Goal: Information Seeking & Learning: Learn about a topic

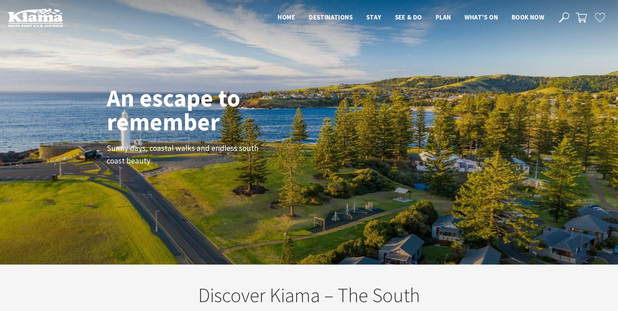
scroll to position [113, 623]
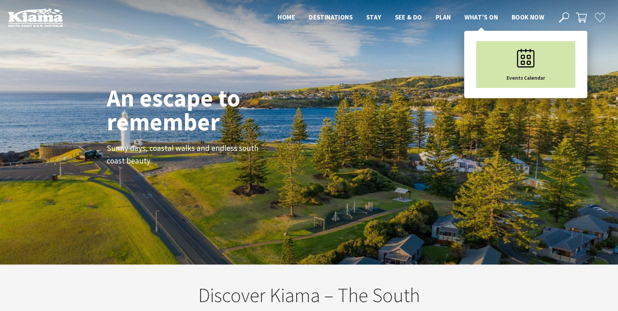
click at [528, 58] on use "Main Menu" at bounding box center [525, 58] width 17 height 18
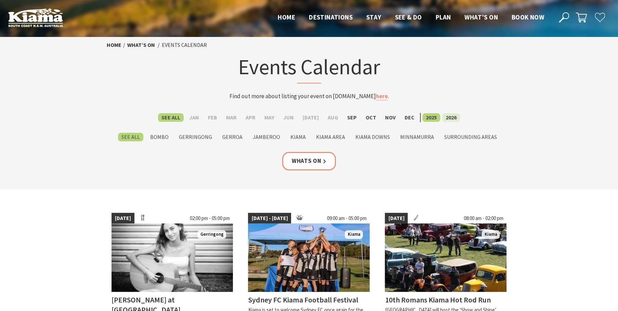
click at [449, 118] on label "2026" at bounding box center [452, 117] width 18 height 9
click at [0, 0] on input "2026" at bounding box center [0, 0] width 0 height 0
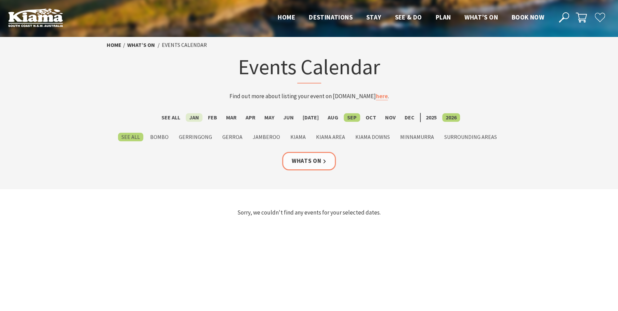
click at [195, 116] on label "Jan" at bounding box center [194, 117] width 17 height 9
click at [0, 0] on input "Jan" at bounding box center [0, 0] width 0 height 0
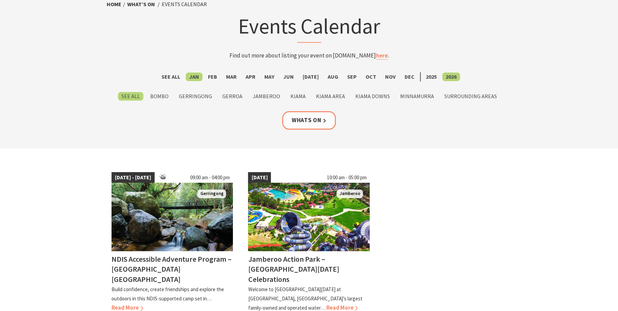
scroll to position [98, 0]
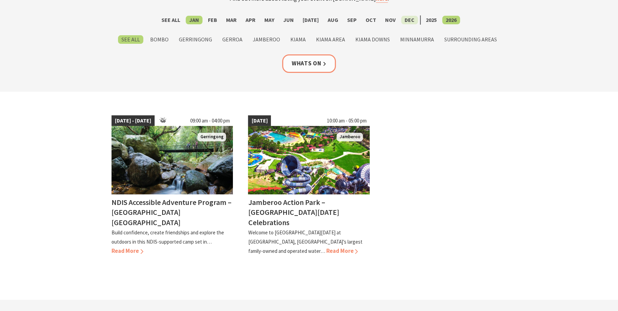
click at [402, 21] on label "Dec" at bounding box center [409, 20] width 17 height 9
click at [0, 0] on input "Dec" at bounding box center [0, 0] width 0 height 0
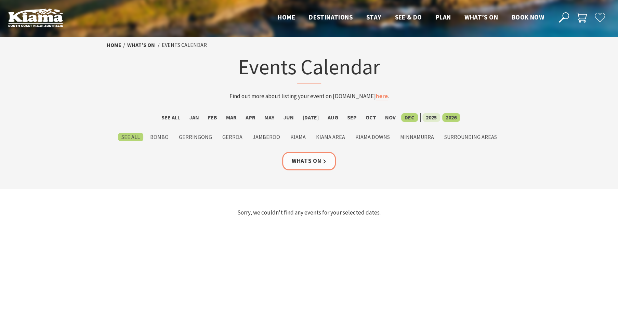
click at [423, 116] on label "2025" at bounding box center [432, 117] width 18 height 9
click at [0, 0] on input "2025" at bounding box center [0, 0] width 0 height 0
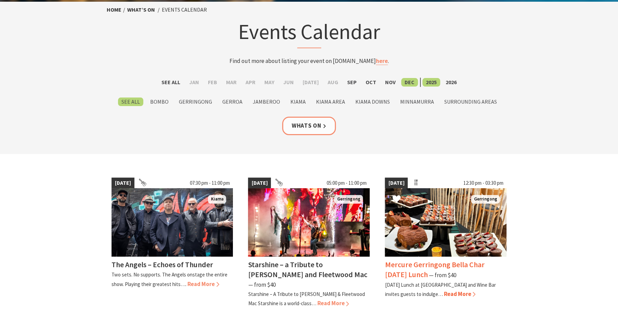
scroll to position [33, 0]
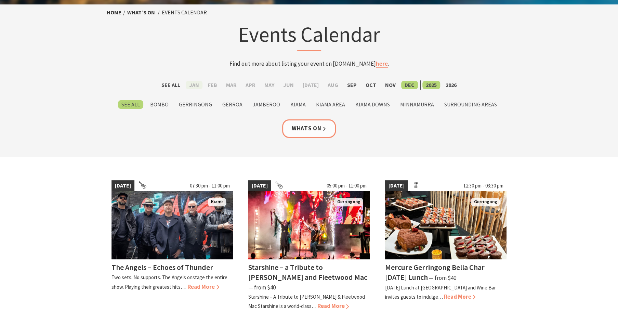
click at [200, 88] on label "Jan" at bounding box center [194, 85] width 17 height 9
click at [0, 0] on input "Jan" at bounding box center [0, 0] width 0 height 0
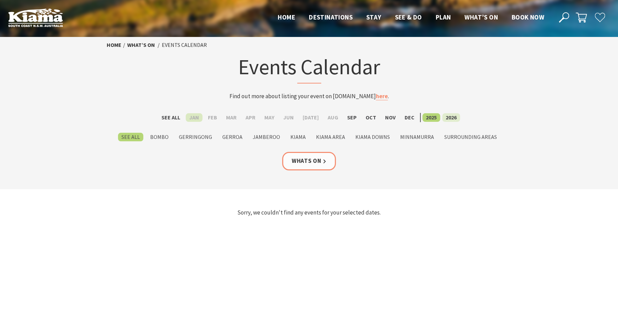
click at [449, 117] on label "2026" at bounding box center [452, 117] width 18 height 9
click at [0, 0] on input "2026" at bounding box center [0, 0] width 0 height 0
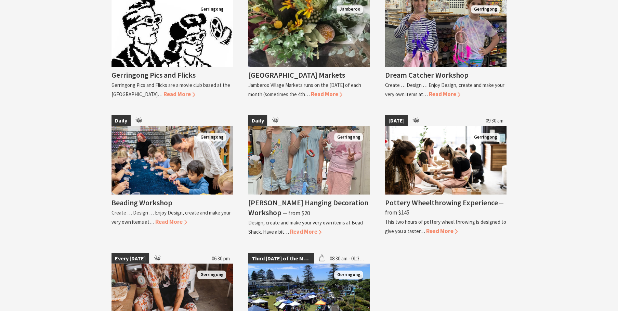
scroll to position [1010, 0]
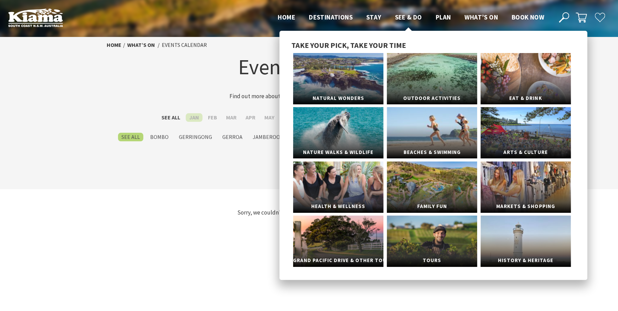
click at [411, 17] on span "See & Do" at bounding box center [408, 17] width 27 height 8
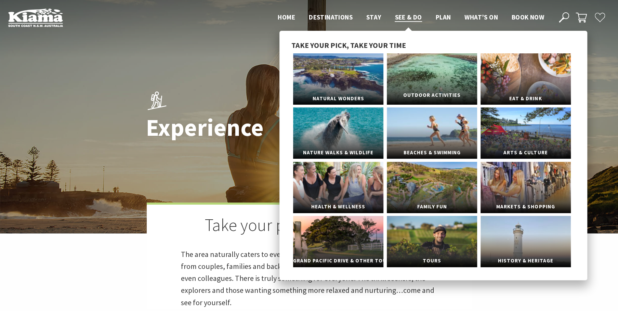
click at [435, 94] on span "Outdoor Activities" at bounding box center [432, 95] width 90 height 13
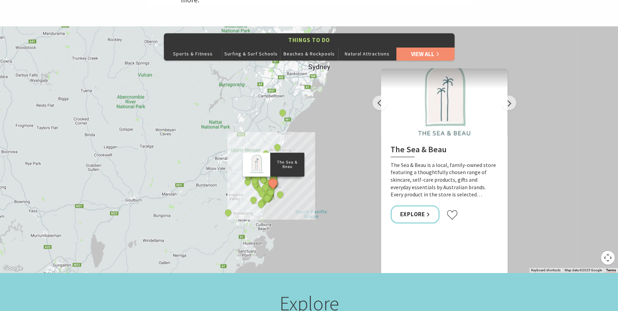
scroll to position [326, 0]
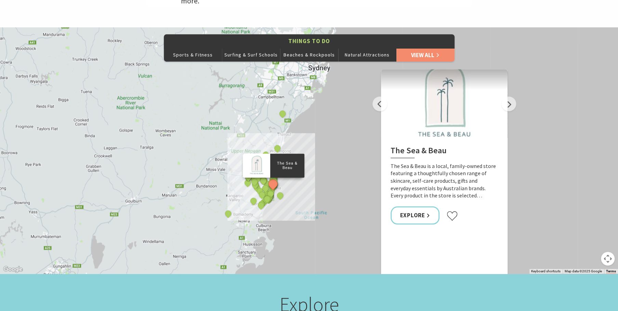
click at [609, 252] on button "Map camera controls" at bounding box center [608, 259] width 14 height 14
click at [592, 218] on button "Zoom in" at bounding box center [591, 225] width 14 height 14
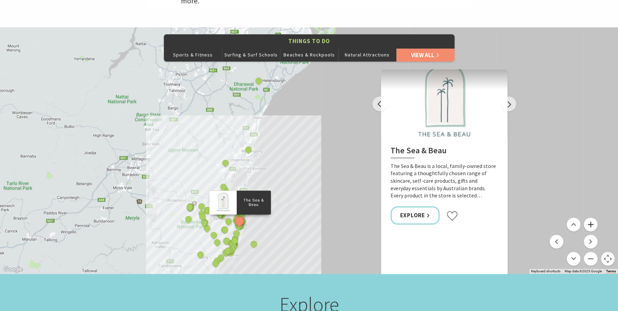
click at [592, 218] on button "Zoom in" at bounding box center [591, 225] width 14 height 14
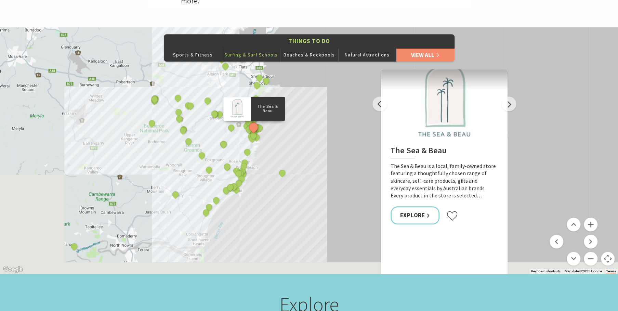
drag, startPoint x: 184, startPoint y: 215, endPoint x: 267, endPoint y: 44, distance: 189.2
click at [267, 44] on div "Things To Do Sports & Fitness Surfing & Surf Schools Beaches & Rockpools Natura…" at bounding box center [309, 150] width 618 height 246
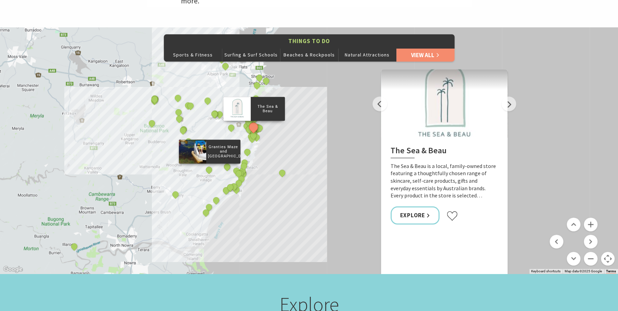
scroll to position [293, 0]
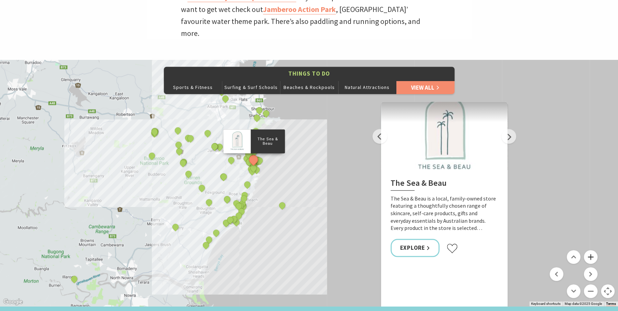
click at [590, 250] on button "Zoom in" at bounding box center [591, 257] width 14 height 14
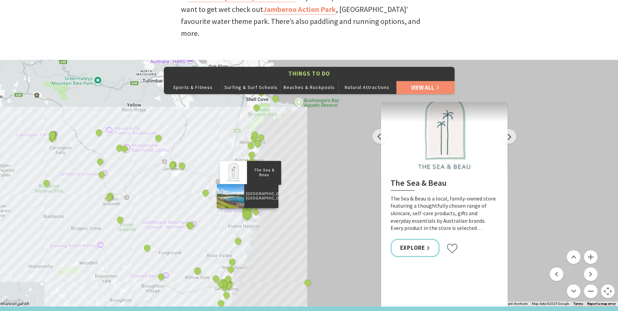
drag, startPoint x: 192, startPoint y: 150, endPoint x: 243, endPoint y: 202, distance: 72.4
click at [257, 205] on button "See detail about Little Blowhole, Kiama" at bounding box center [255, 211] width 13 height 13
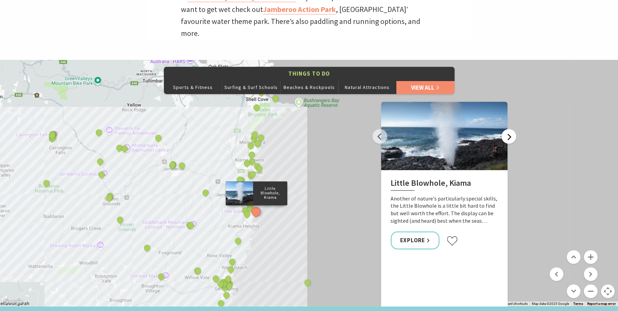
click at [510, 130] on button "Next" at bounding box center [509, 136] width 15 height 15
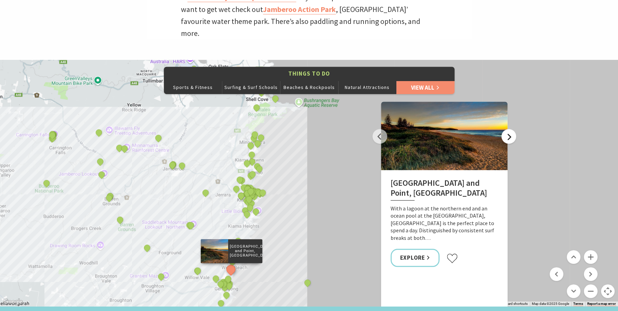
click at [510, 130] on button "Next" at bounding box center [509, 136] width 15 height 15
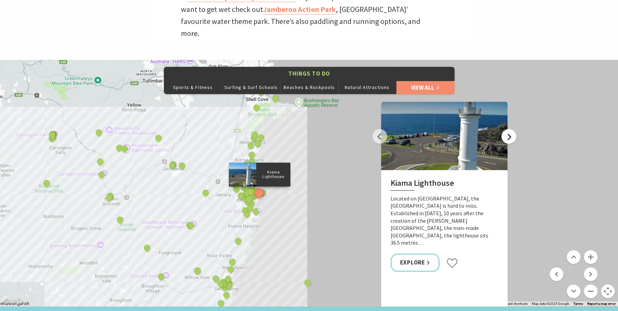
click at [510, 130] on button "Next" at bounding box center [509, 136] width 15 height 15
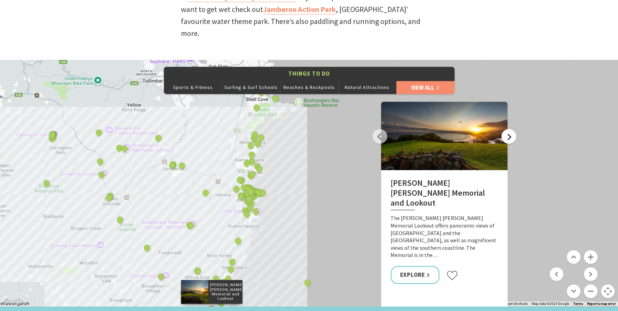
click at [510, 130] on button "Next" at bounding box center [509, 136] width 15 height 15
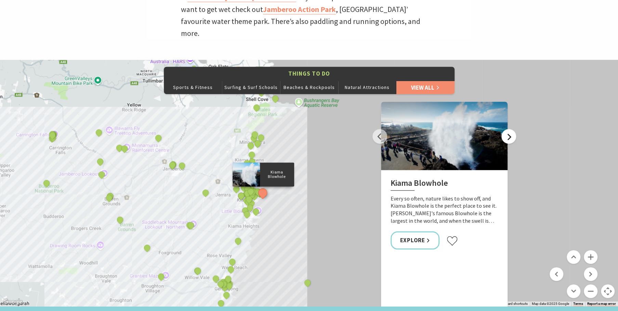
click at [510, 130] on button "Next" at bounding box center [509, 136] width 15 height 15
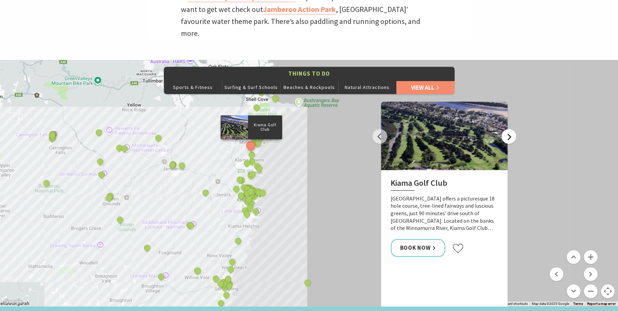
click at [510, 130] on button "Next" at bounding box center [509, 136] width 15 height 15
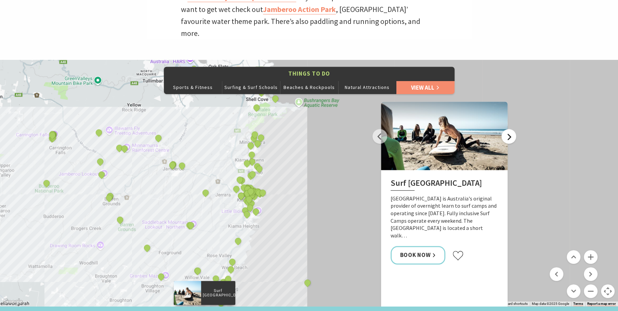
click at [510, 130] on button "Next" at bounding box center [509, 136] width 15 height 15
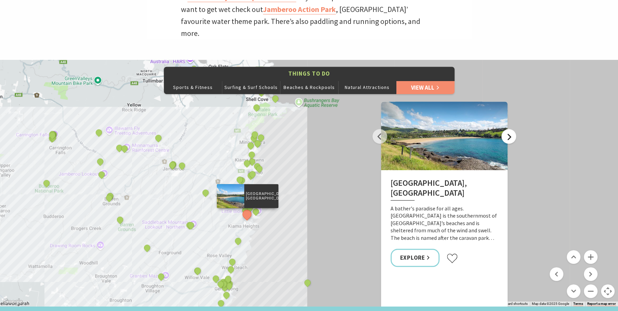
click at [510, 130] on button "Next" at bounding box center [509, 136] width 15 height 15
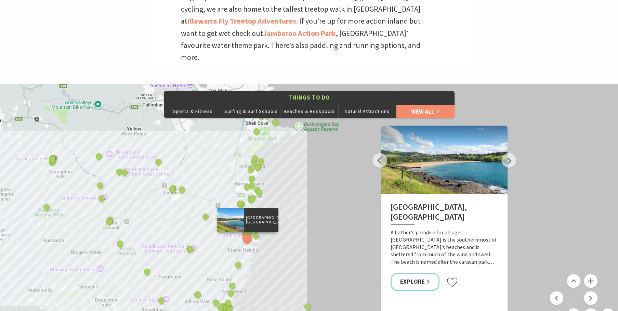
scroll to position [260, 0]
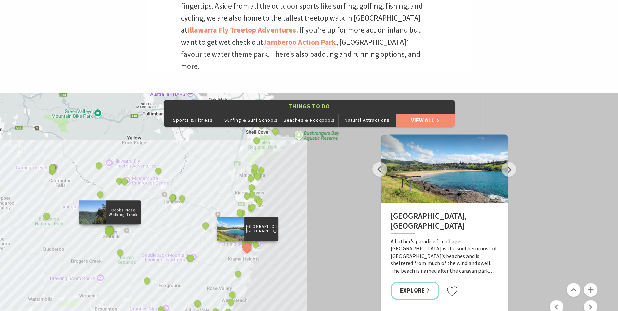
click at [110, 225] on button "See detail about Cooks Nose Walking Track" at bounding box center [109, 231] width 13 height 13
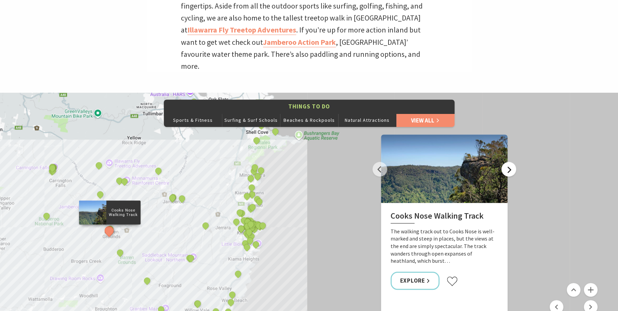
click at [507, 163] on button "Next" at bounding box center [509, 169] width 15 height 15
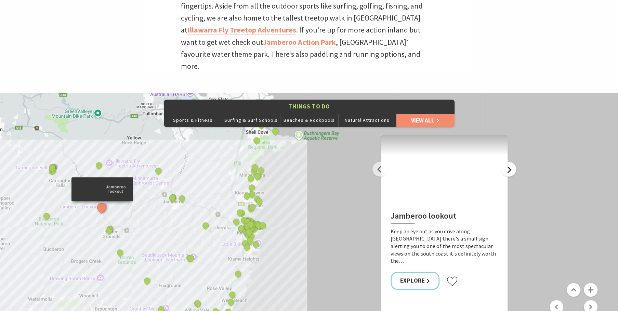
click at [507, 163] on button "Next" at bounding box center [509, 169] width 15 height 15
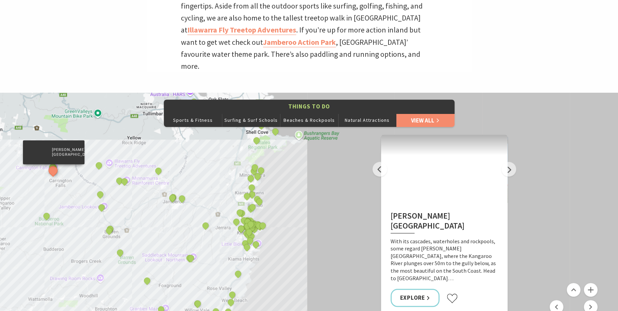
click at [55, 164] on button "See detail about Carrington Falls picnic area" at bounding box center [53, 170] width 13 height 13
click at [64, 146] on p "Carrington Falls picnic area" at bounding box center [67, 151] width 34 height 11
click at [420, 289] on link "Explore" at bounding box center [415, 298] width 49 height 18
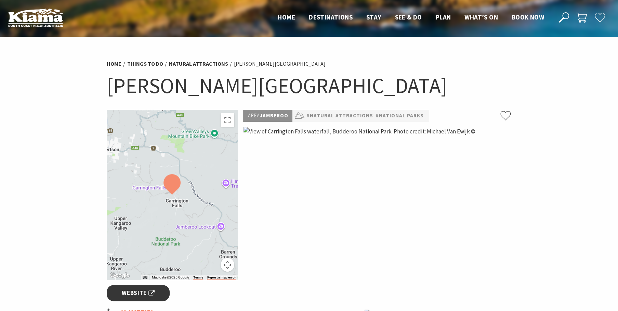
click at [135, 292] on span "Website" at bounding box center [138, 293] width 33 height 9
click at [154, 293] on span "Website" at bounding box center [138, 293] width 33 height 9
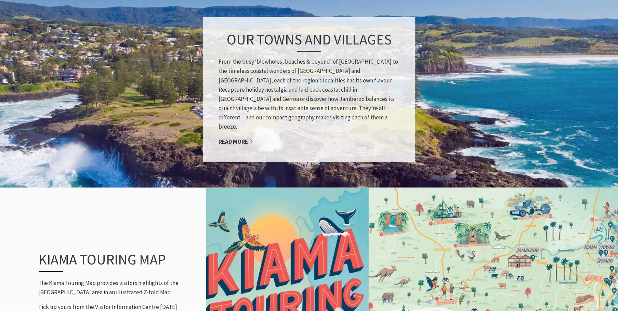
scroll to position [587, 0]
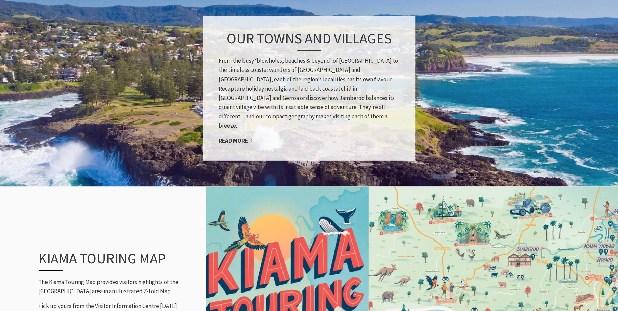
click at [500, 168] on img at bounding box center [309, 88] width 618 height 199
click at [468, 114] on img at bounding box center [309, 88] width 618 height 199
click at [246, 137] on link "Read More" at bounding box center [236, 141] width 35 height 8
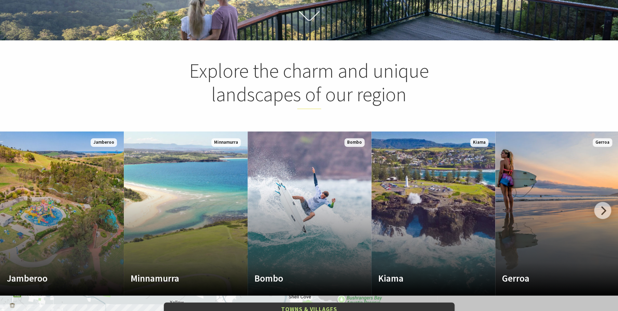
scroll to position [195, 0]
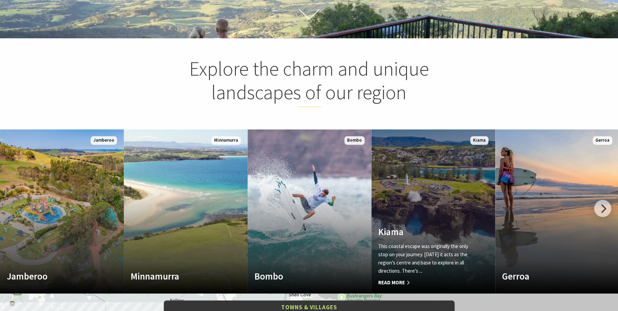
click at [472, 139] on span "Kiama" at bounding box center [480, 140] width 18 height 9
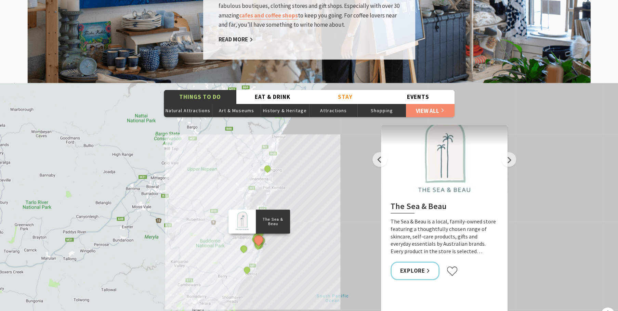
scroll to position [1206, 0]
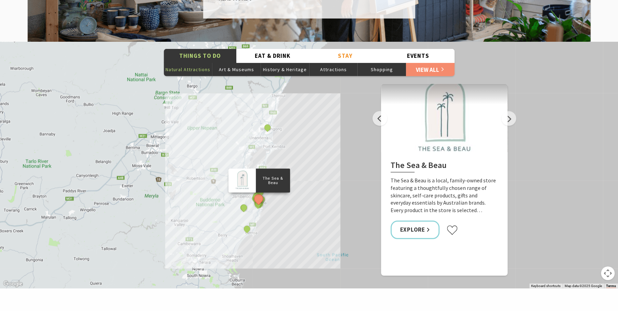
click at [202, 63] on button "Natural Attractions" at bounding box center [188, 70] width 49 height 14
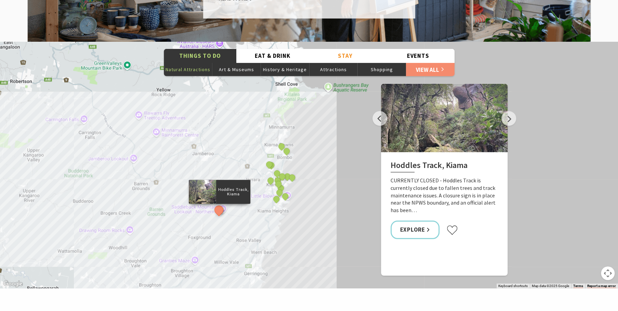
click at [227, 187] on p "Hoddles Track, Kiama" at bounding box center [233, 192] width 34 height 11
click at [421, 221] on link "Explore" at bounding box center [415, 230] width 49 height 18
click at [277, 167] on button "See detail about Kiama Harbour" at bounding box center [277, 173] width 13 height 13
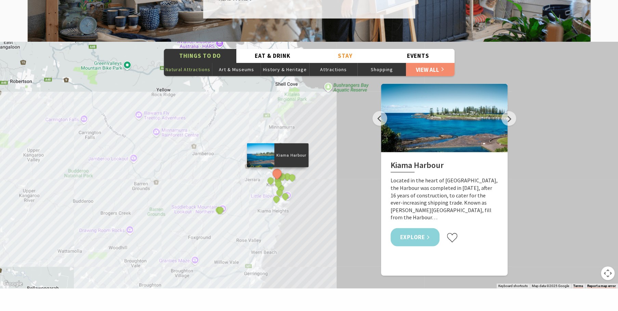
click at [412, 228] on link "Explore" at bounding box center [415, 237] width 49 height 18
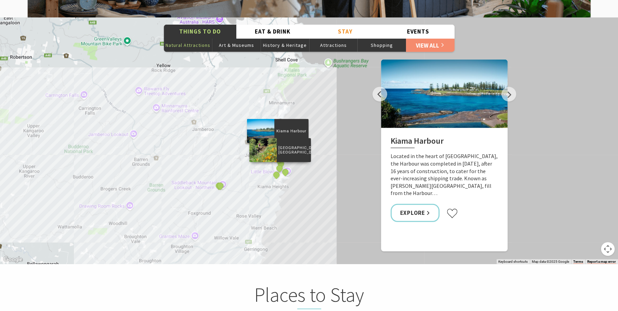
scroll to position [1271, 0]
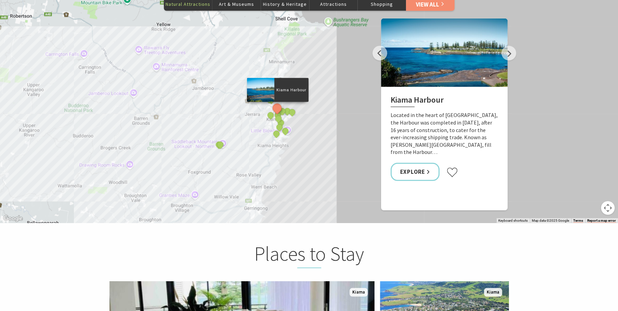
click at [607, 201] on button "Map camera controls" at bounding box center [608, 208] width 14 height 14
click at [589, 167] on button "Zoom in" at bounding box center [591, 174] width 14 height 14
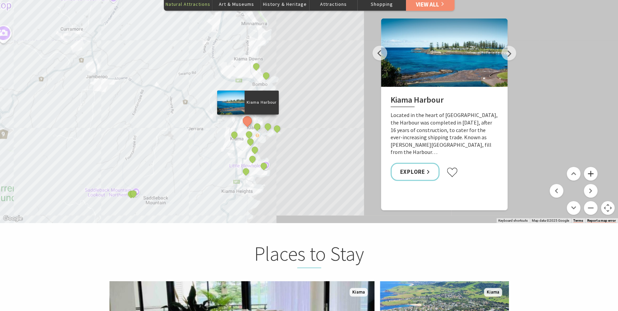
click at [589, 167] on button "Zoom in" at bounding box center [591, 174] width 14 height 14
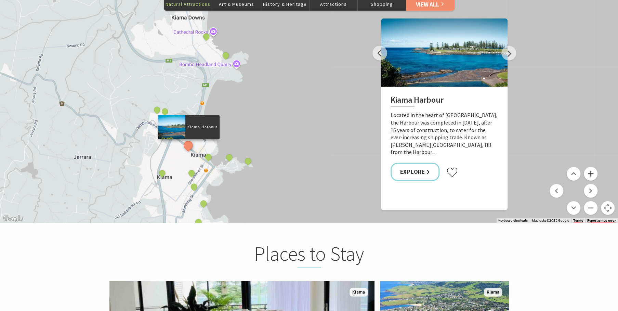
click at [589, 167] on button "Zoom in" at bounding box center [591, 174] width 14 height 14
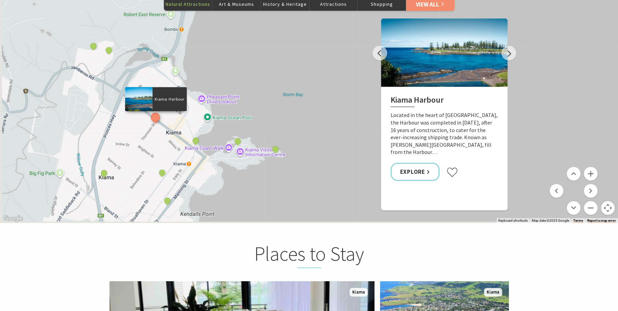
drag, startPoint x: 123, startPoint y: 141, endPoint x: 213, endPoint y: 20, distance: 150.8
click at [213, 20] on div "Hoddles Track, Kiama Cathedral Rocks, Kiama Downs Continental Ocean Pool Kiama …" at bounding box center [309, 100] width 618 height 246
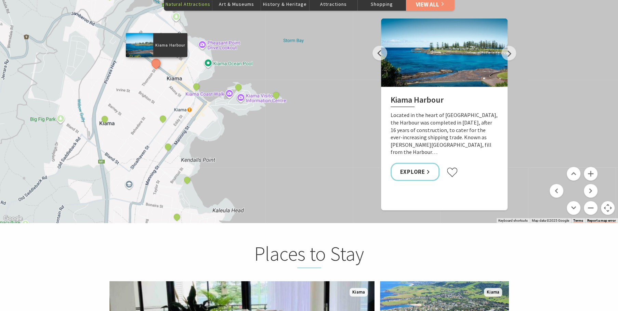
click at [207, 52] on div "Hoddles Track, Kiama Cathedral Rocks, Kiama Downs Continental Ocean Pool Kiama …" at bounding box center [309, 100] width 618 height 246
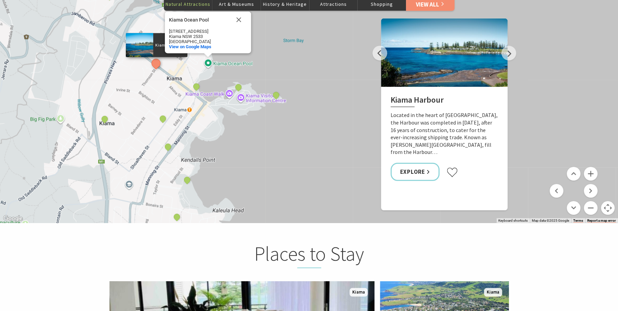
click at [218, 49] on div "Hoddles Track, Kiama Cathedral Rocks, Kiama Downs Continental Ocean Pool Kiama …" at bounding box center [309, 100] width 618 height 246
click at [198, 44] on span "View on Google Maps" at bounding box center [190, 46] width 42 height 5
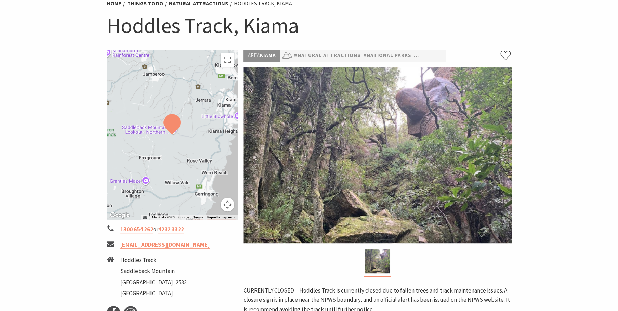
scroll to position [33, 0]
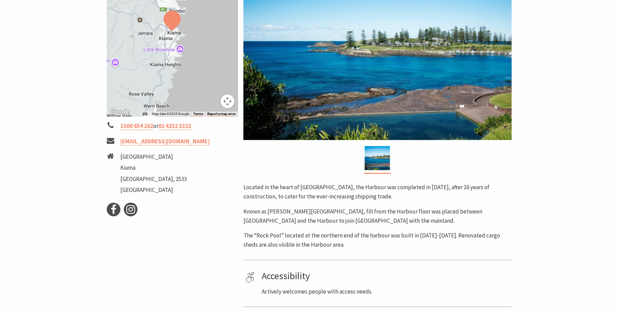
scroll to position [65, 0]
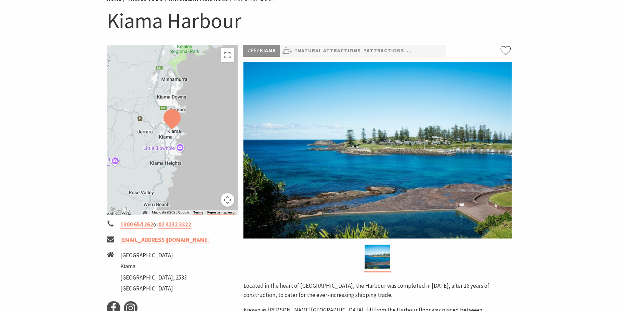
click at [375, 261] on img at bounding box center [377, 257] width 25 height 24
click at [397, 212] on img at bounding box center [377, 150] width 269 height 177
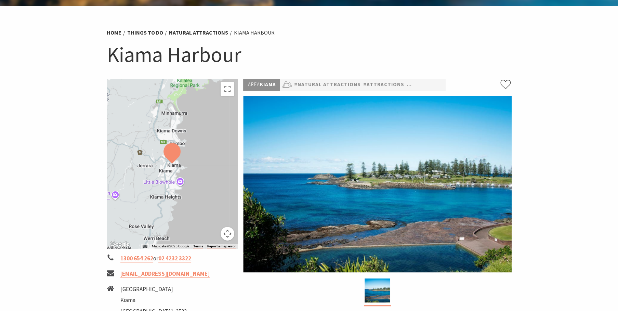
scroll to position [0, 0]
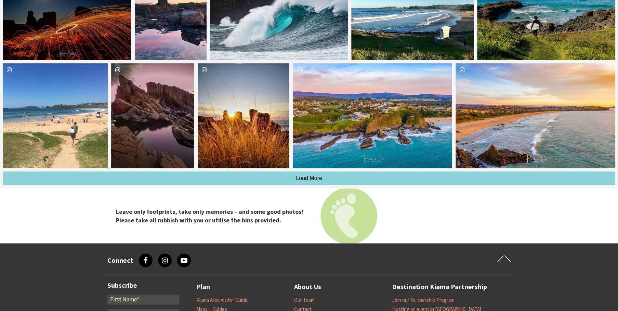
scroll to position [2053, 0]
